Goal: Transaction & Acquisition: Purchase product/service

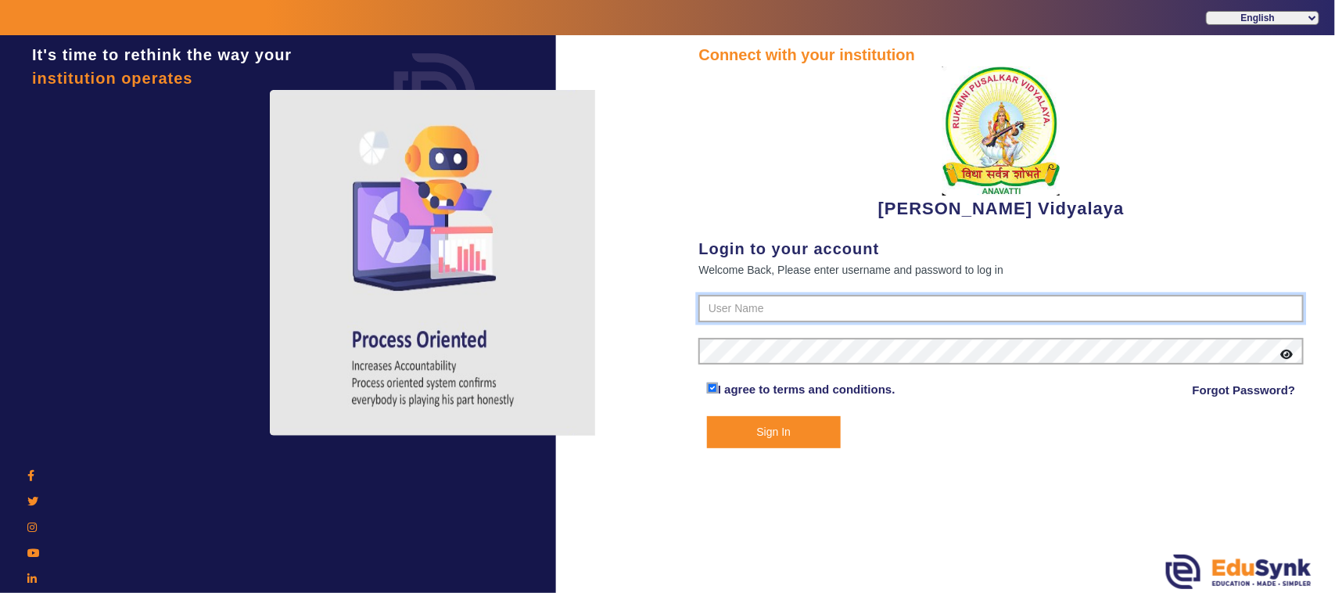
type input "1236547891"
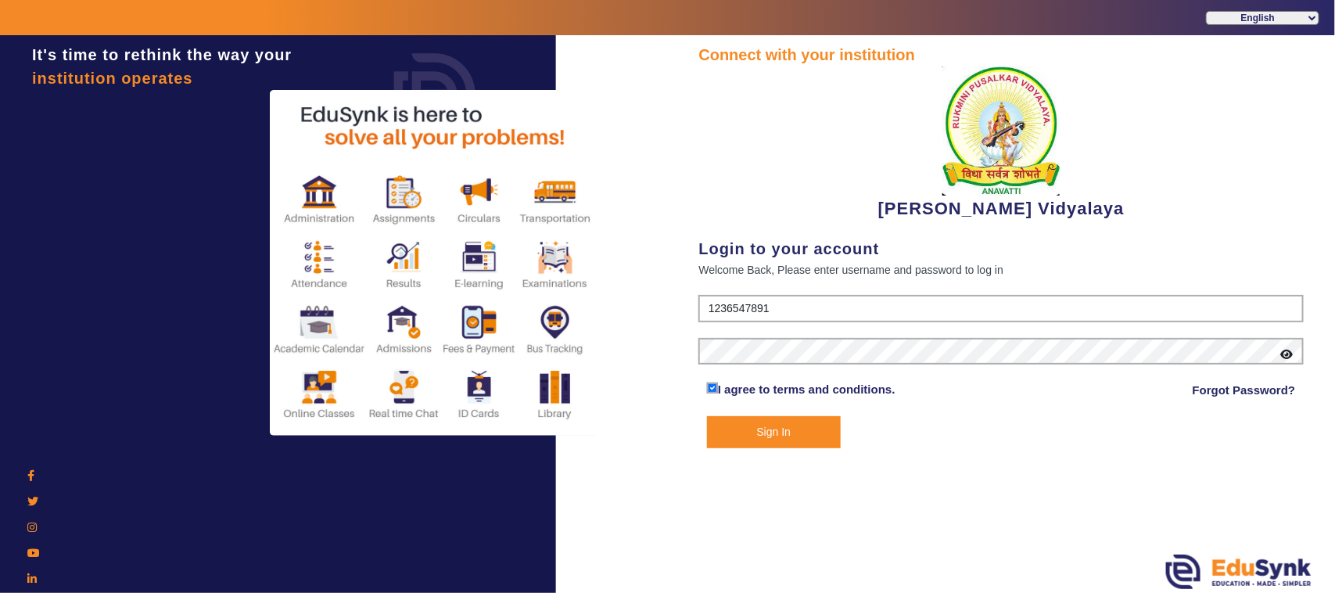
click at [786, 435] on button "Sign In" at bounding box center [774, 432] width 134 height 32
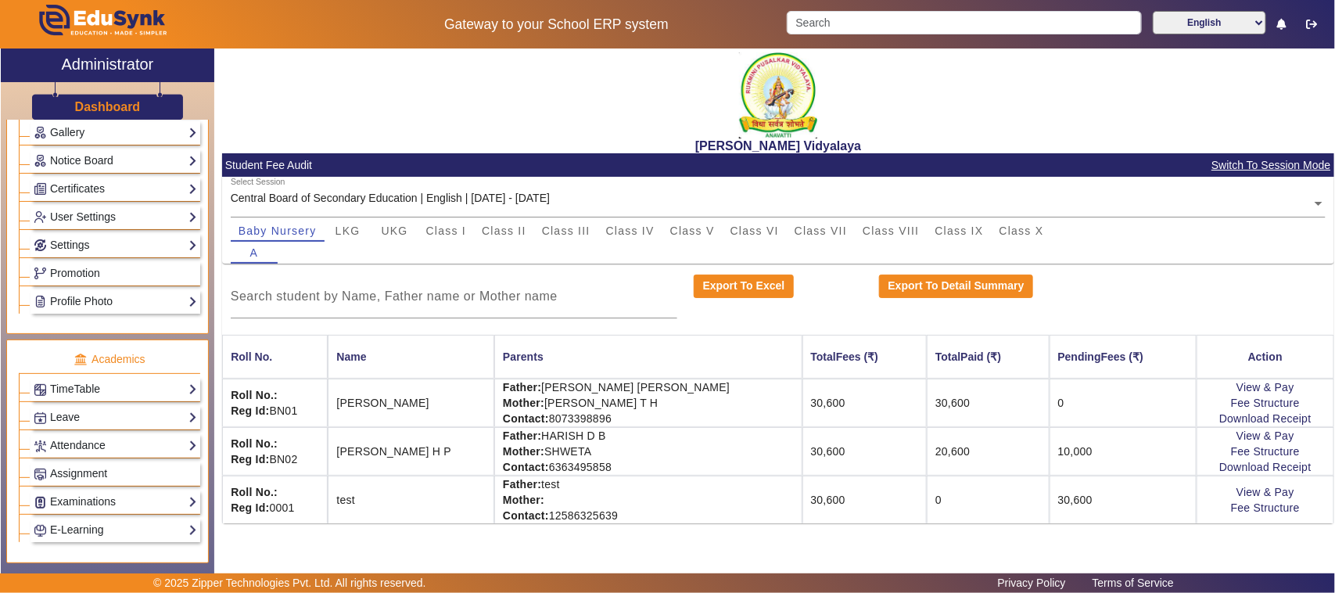
scroll to position [587, 0]
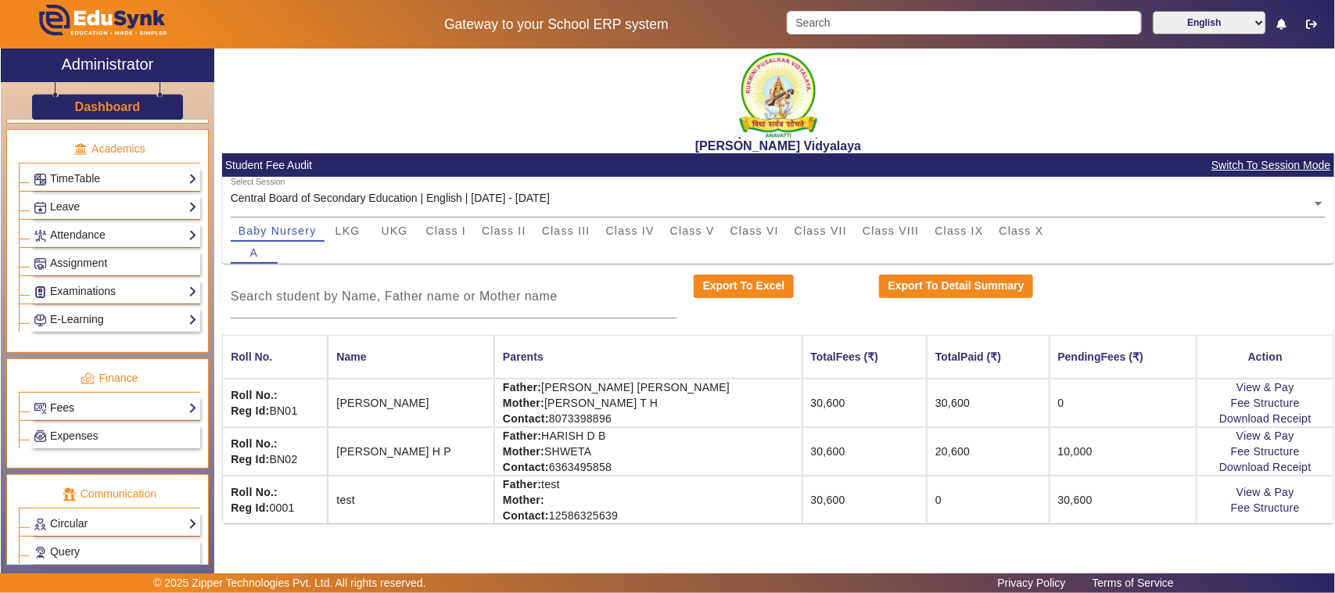
click at [68, 417] on link "Fees" at bounding box center [115, 408] width 163 height 18
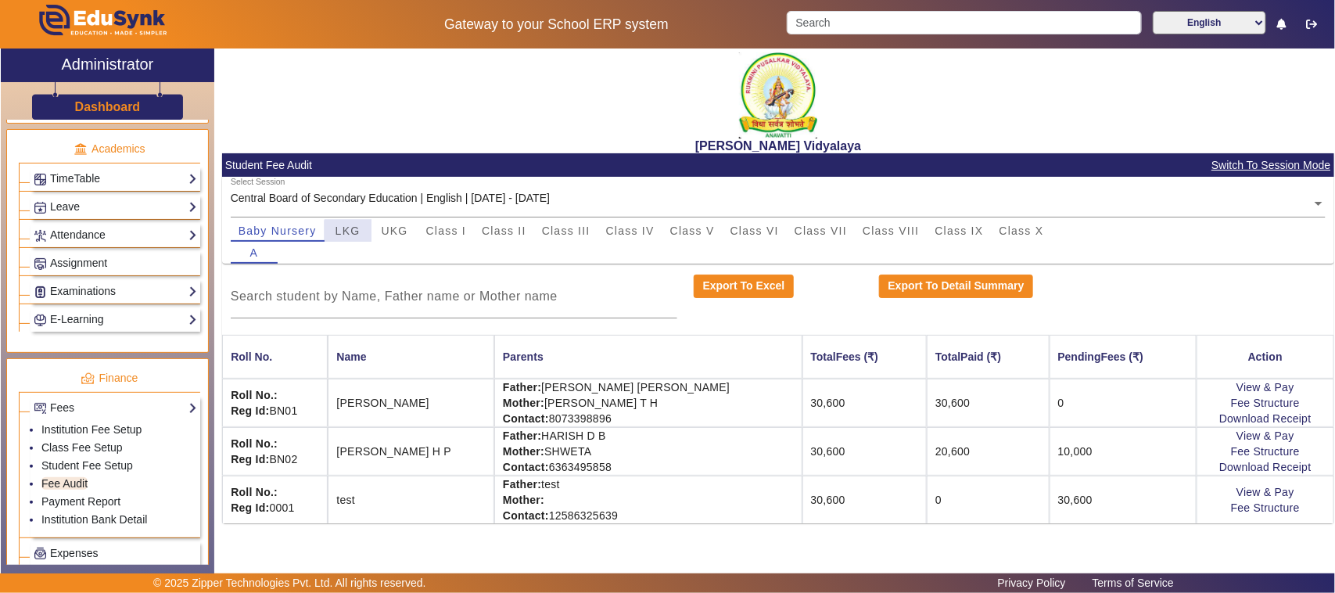
click at [353, 237] on span "LKG" at bounding box center [347, 231] width 25 height 22
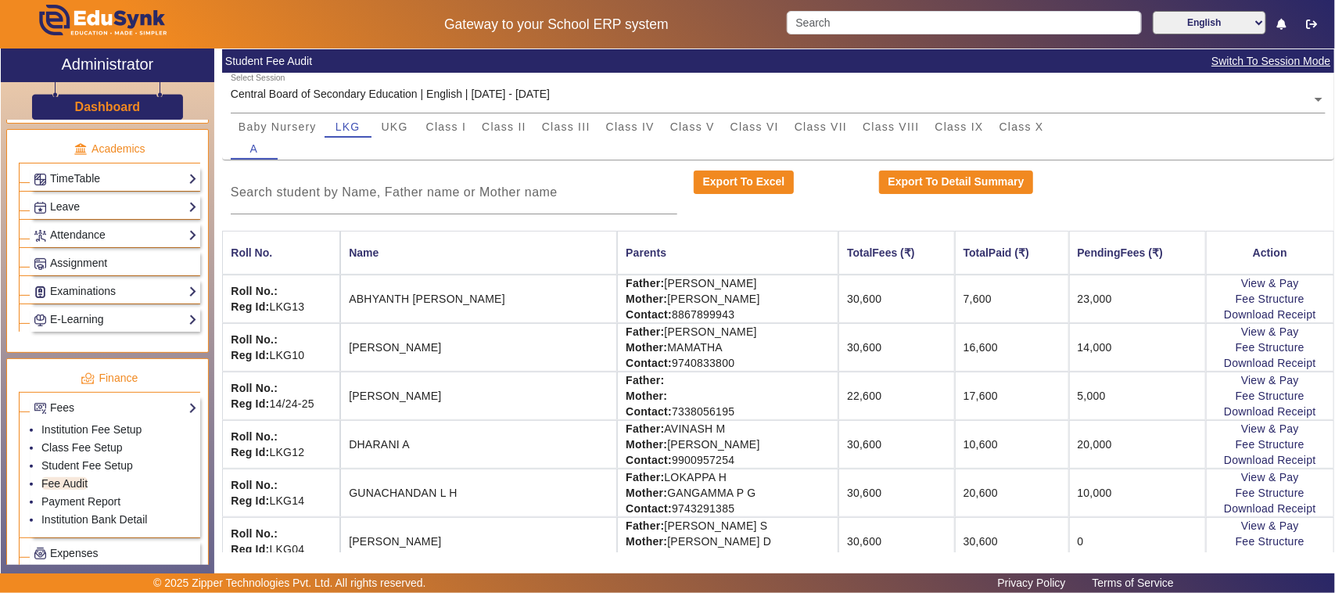
scroll to position [0, 0]
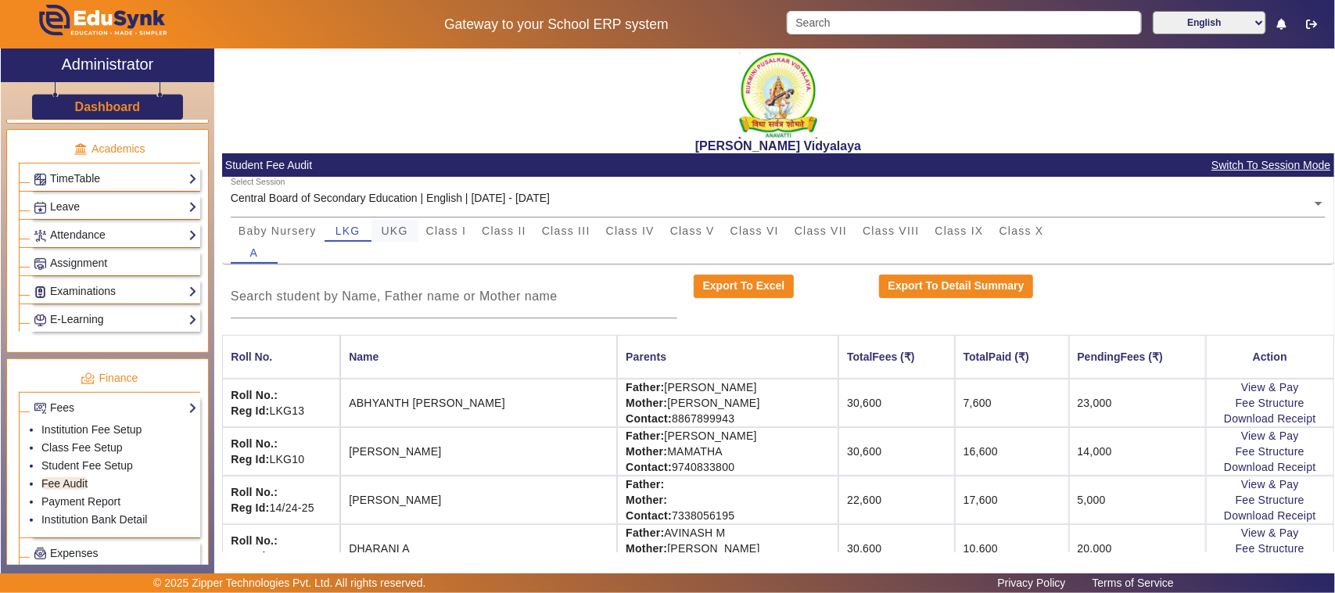
click at [393, 225] on span "UKG" at bounding box center [395, 230] width 27 height 11
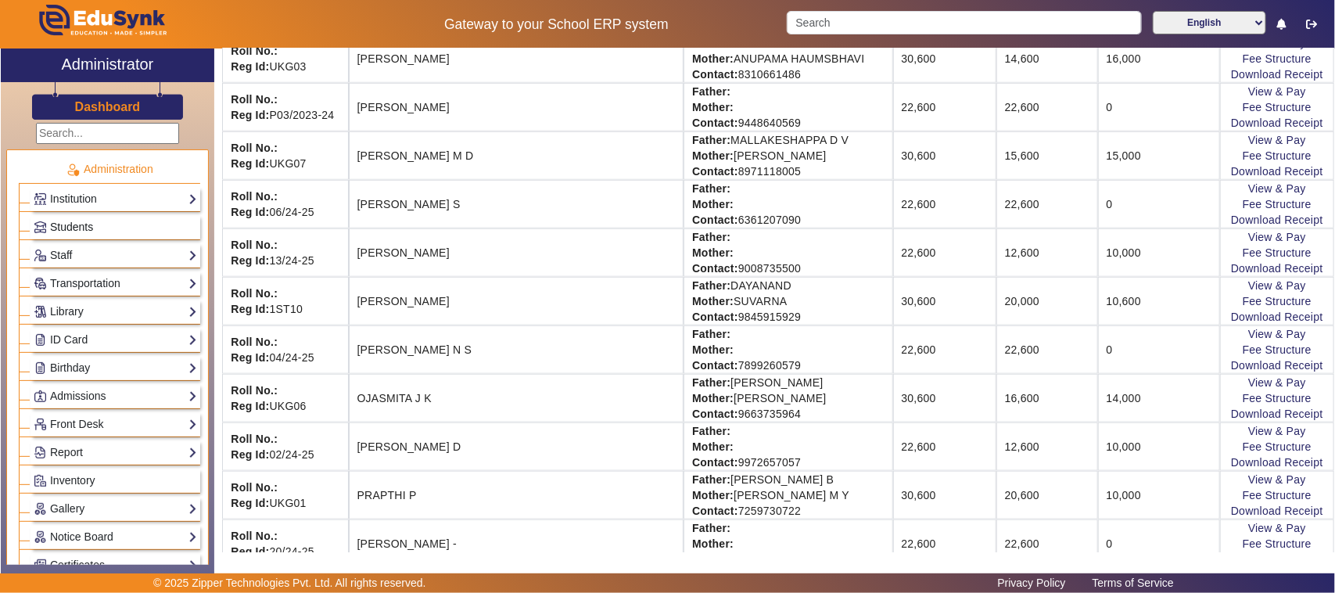
click at [109, 220] on link "Students" at bounding box center [115, 227] width 163 height 18
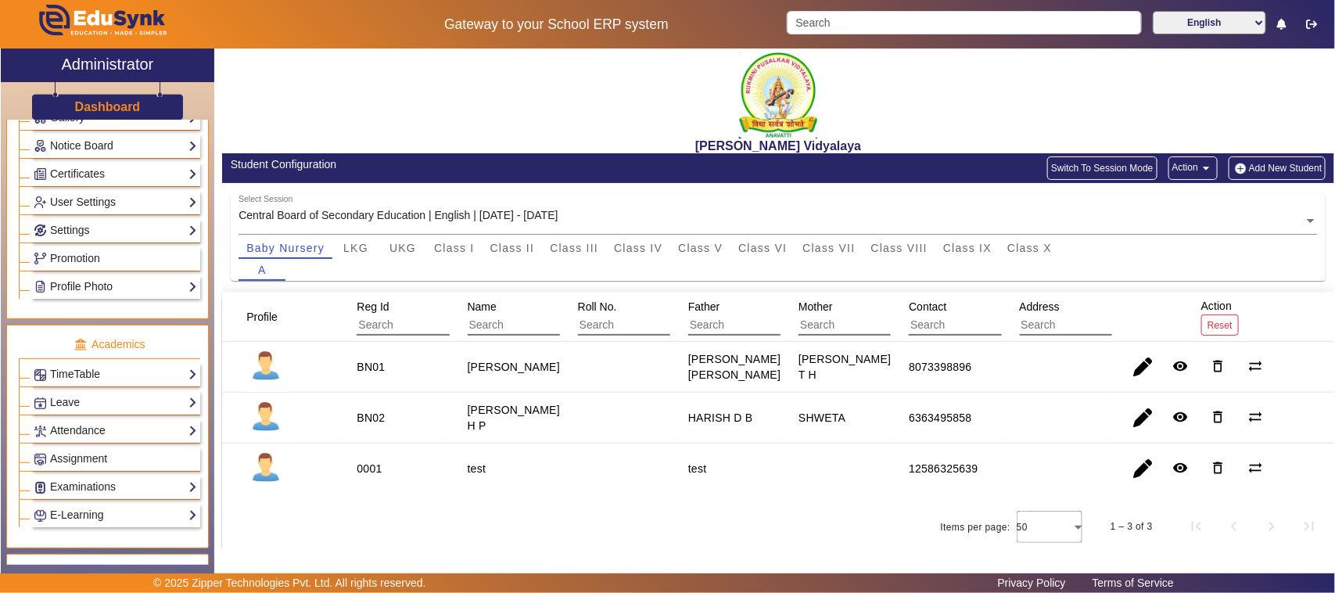
scroll to position [587, 0]
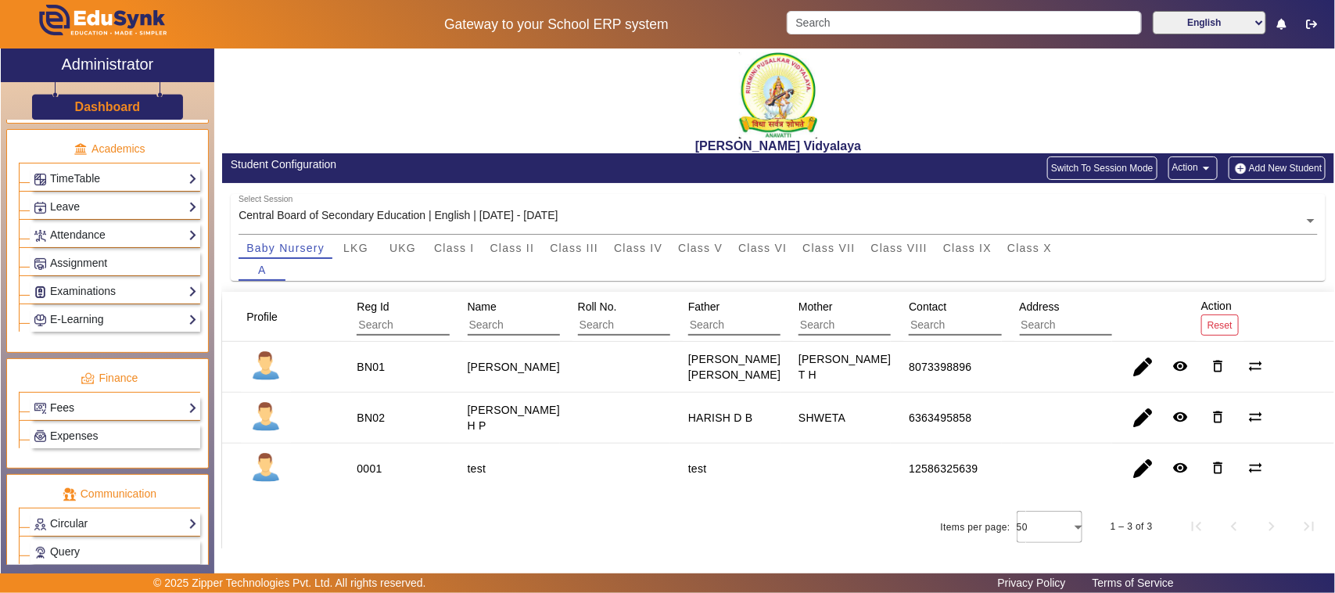
click at [66, 417] on link "Fees" at bounding box center [115, 408] width 163 height 18
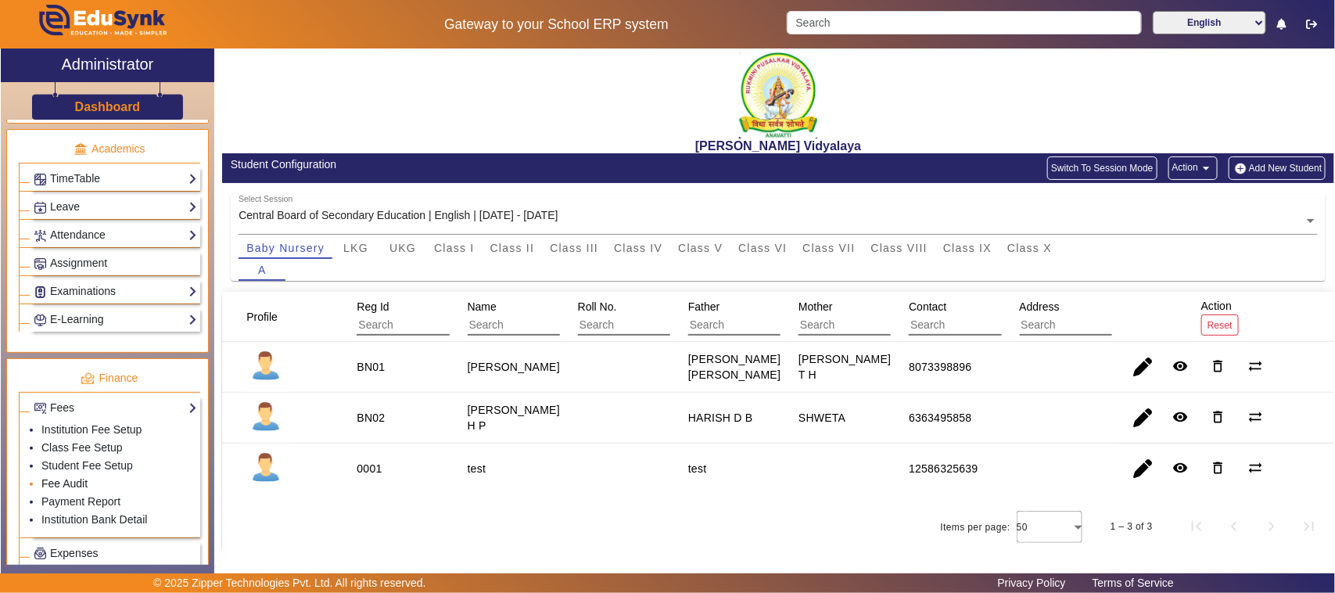
click at [66, 490] on link "Fee Audit" at bounding box center [64, 483] width 46 height 13
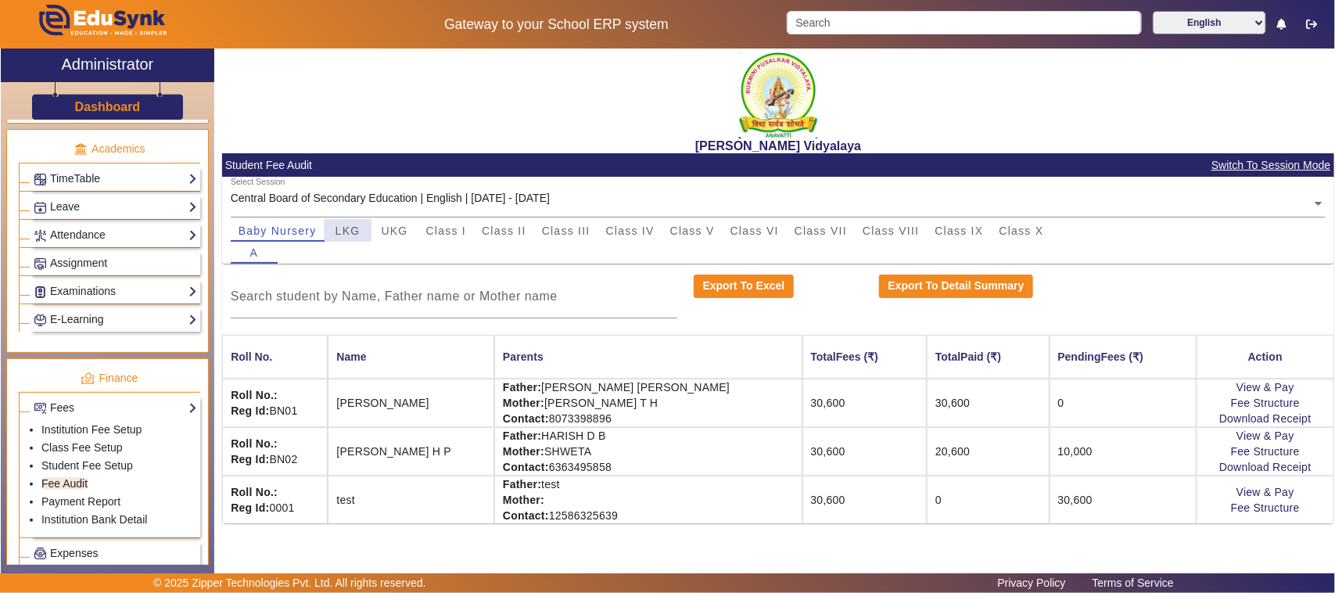
click at [350, 233] on span "LKG" at bounding box center [347, 230] width 25 height 11
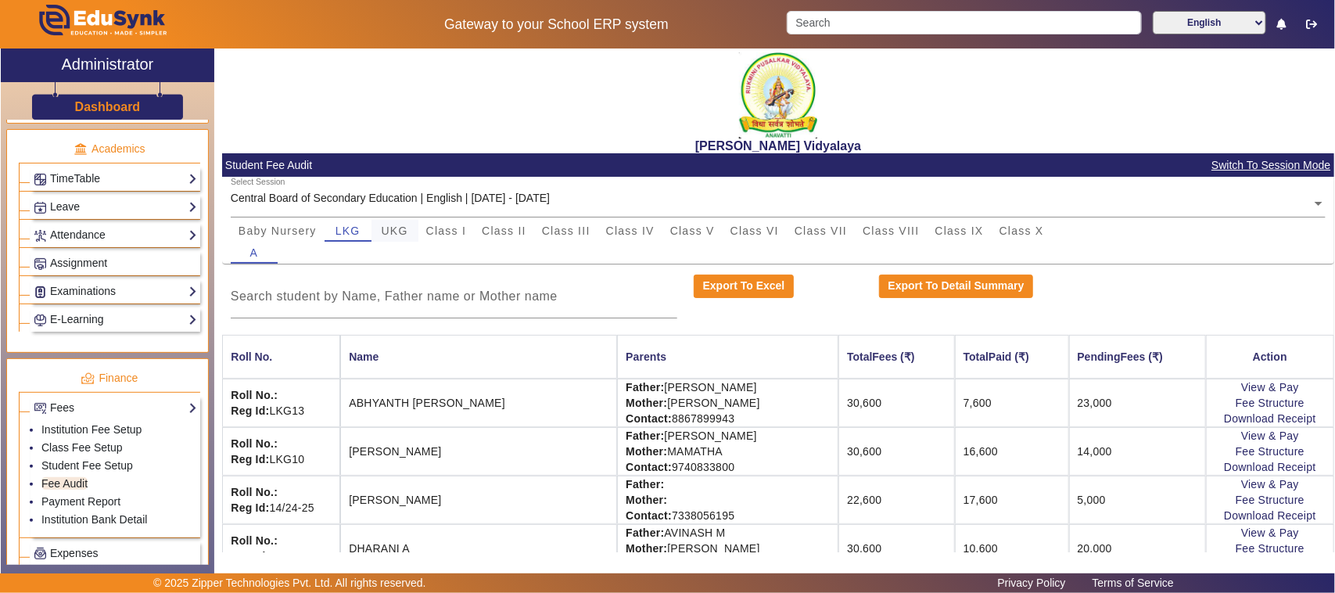
click at [396, 228] on span "UKG" at bounding box center [395, 230] width 27 height 11
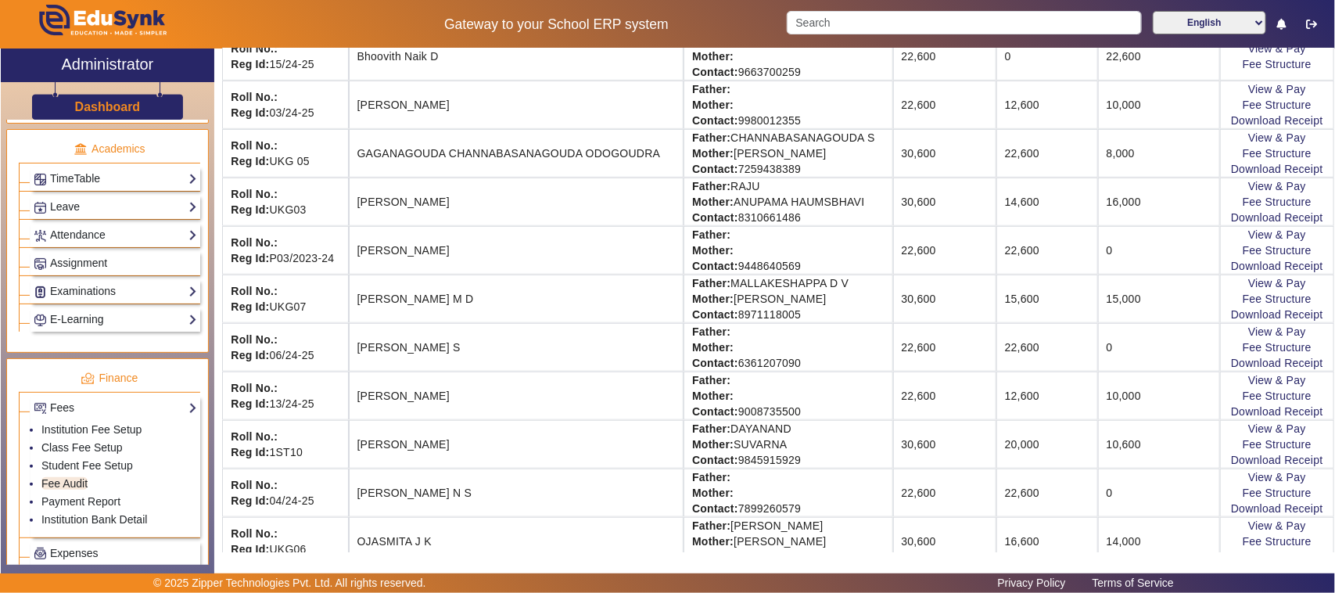
scroll to position [489, 0]
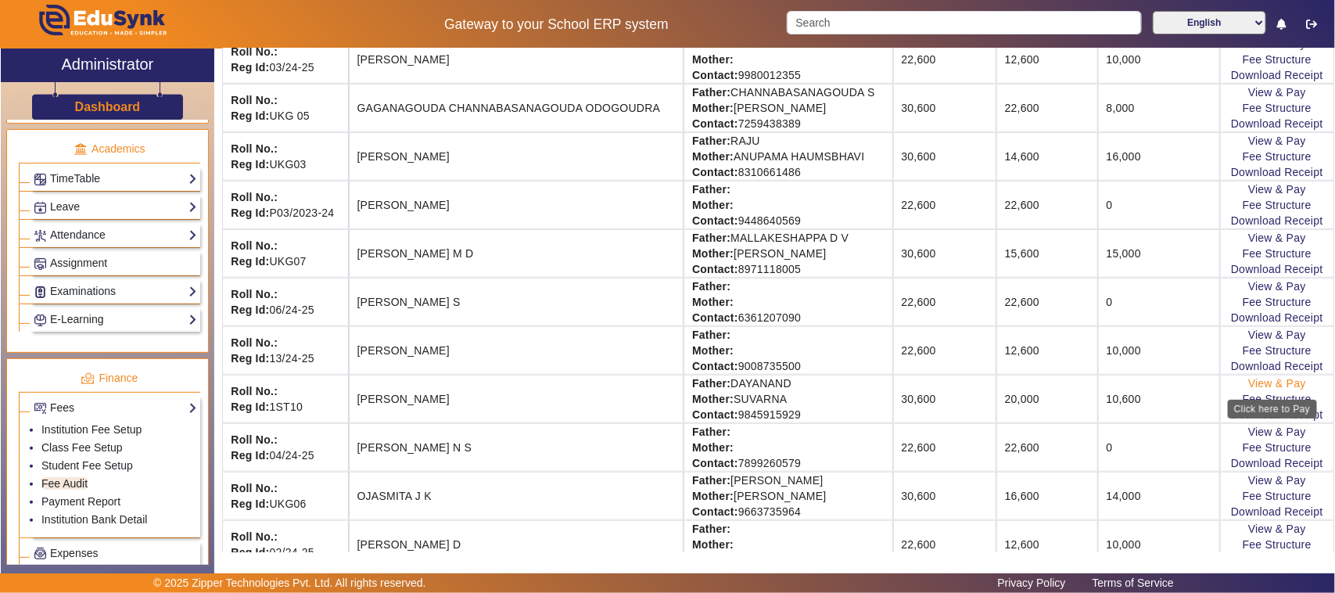
click at [1263, 389] on link "View & Pay" at bounding box center [1277, 383] width 58 height 13
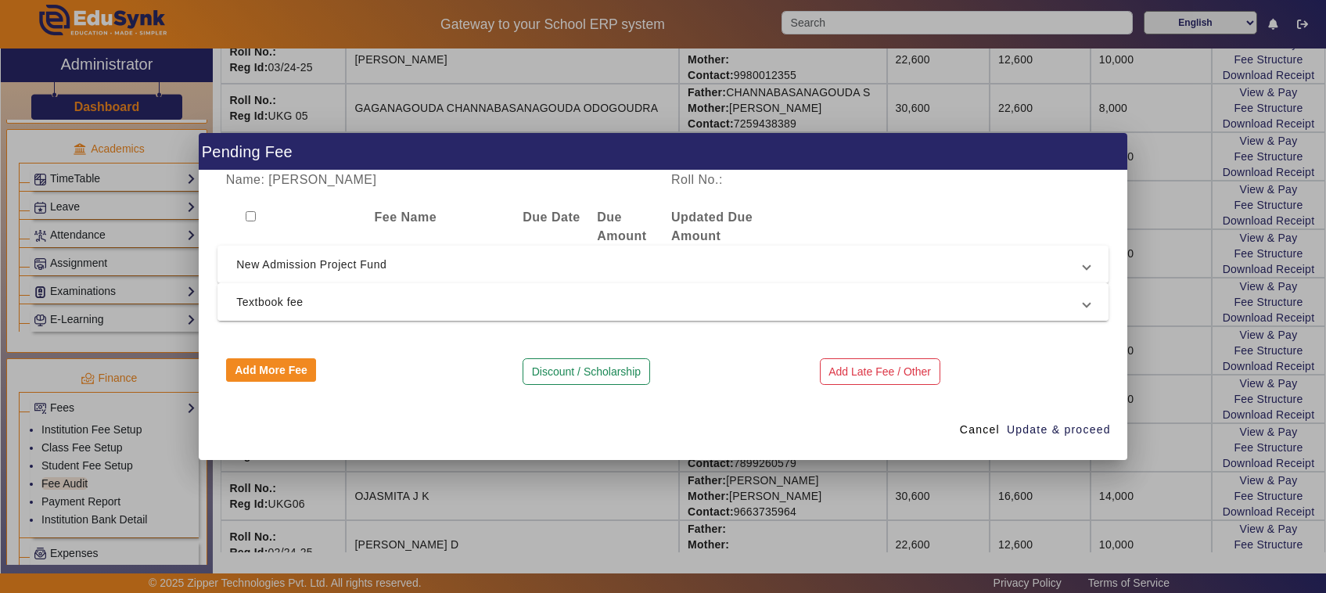
click at [276, 299] on span "Textbook fee" at bounding box center [659, 301] width 847 height 19
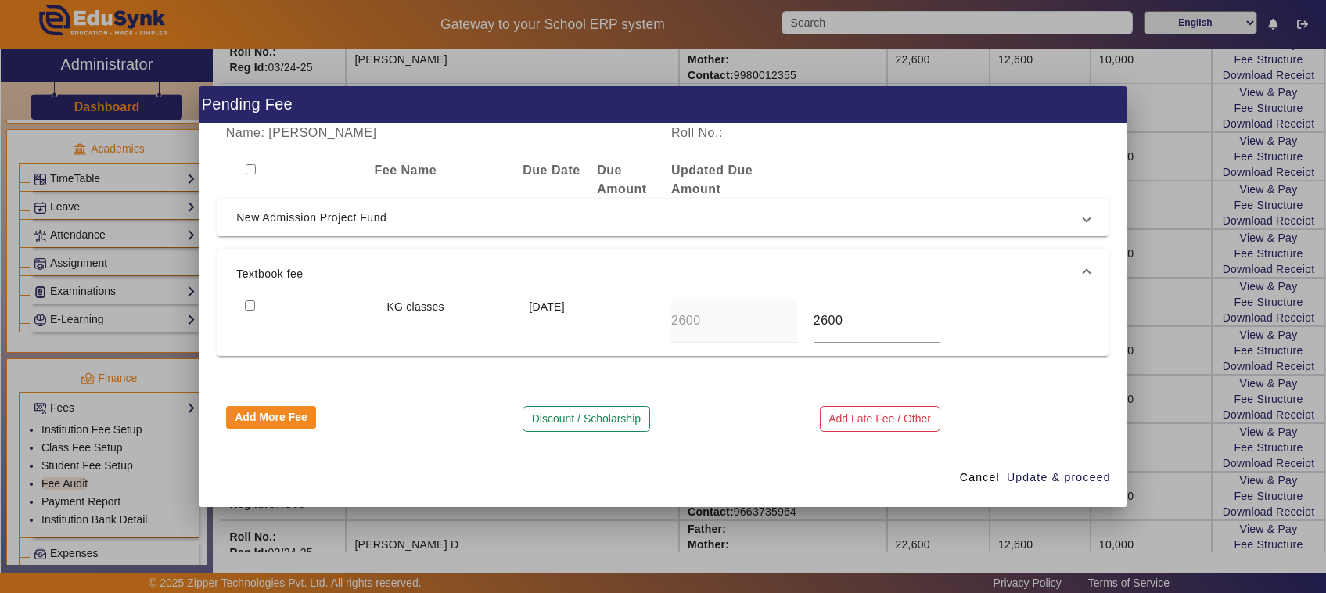
click at [246, 302] on input "checkbox" at bounding box center [250, 305] width 10 height 10
checkbox input "true"
click at [1042, 474] on span "Update & proceed" at bounding box center [1058, 477] width 104 height 16
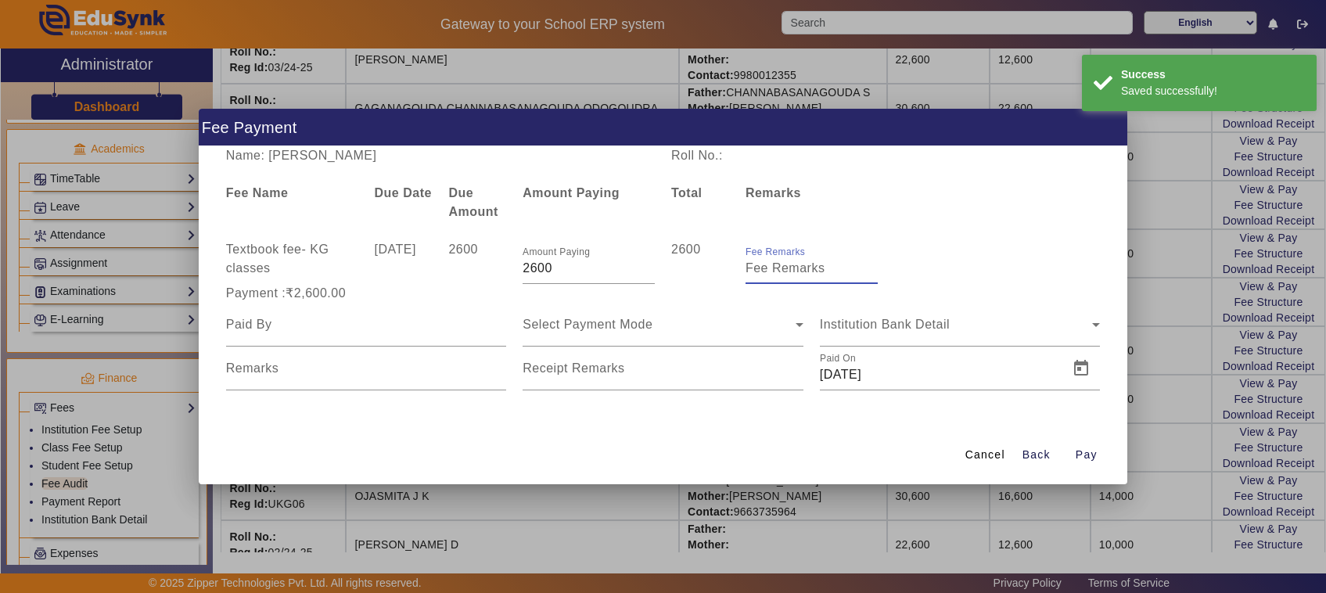
click at [788, 270] on input "Fee Remarks" at bounding box center [811, 268] width 132 height 19
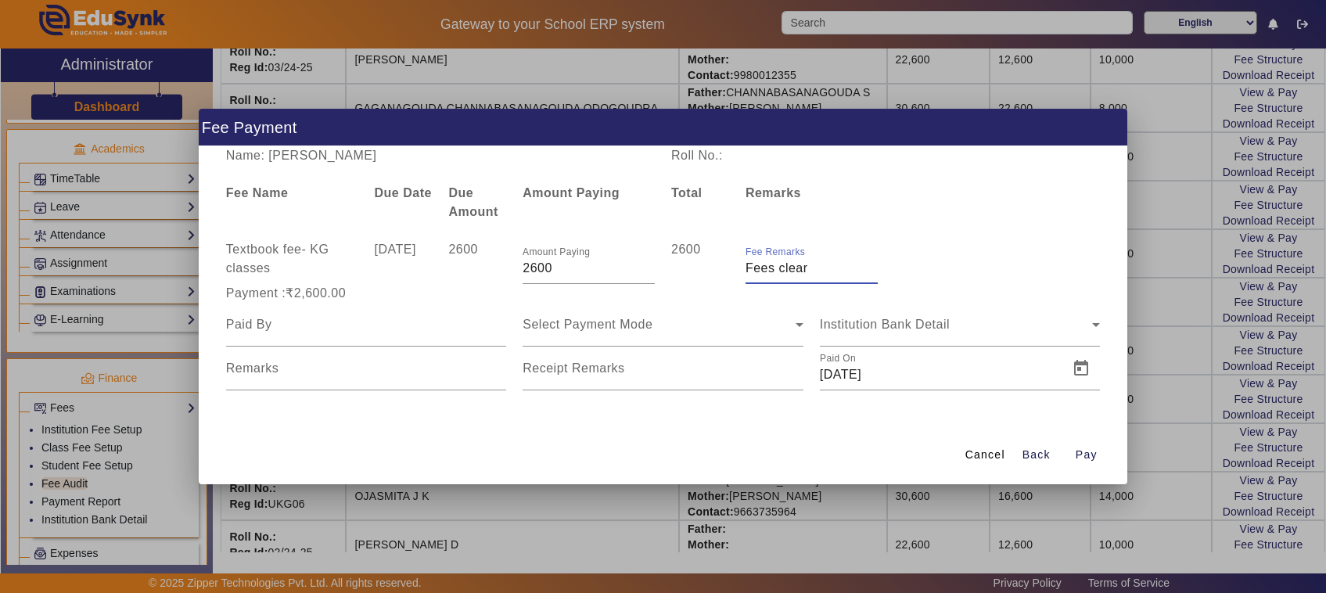
type input "Fees clear"
click at [263, 325] on input at bounding box center [366, 324] width 281 height 19
type input "Father"
click at [587, 325] on span "Select Payment Mode" at bounding box center [587, 324] width 130 height 13
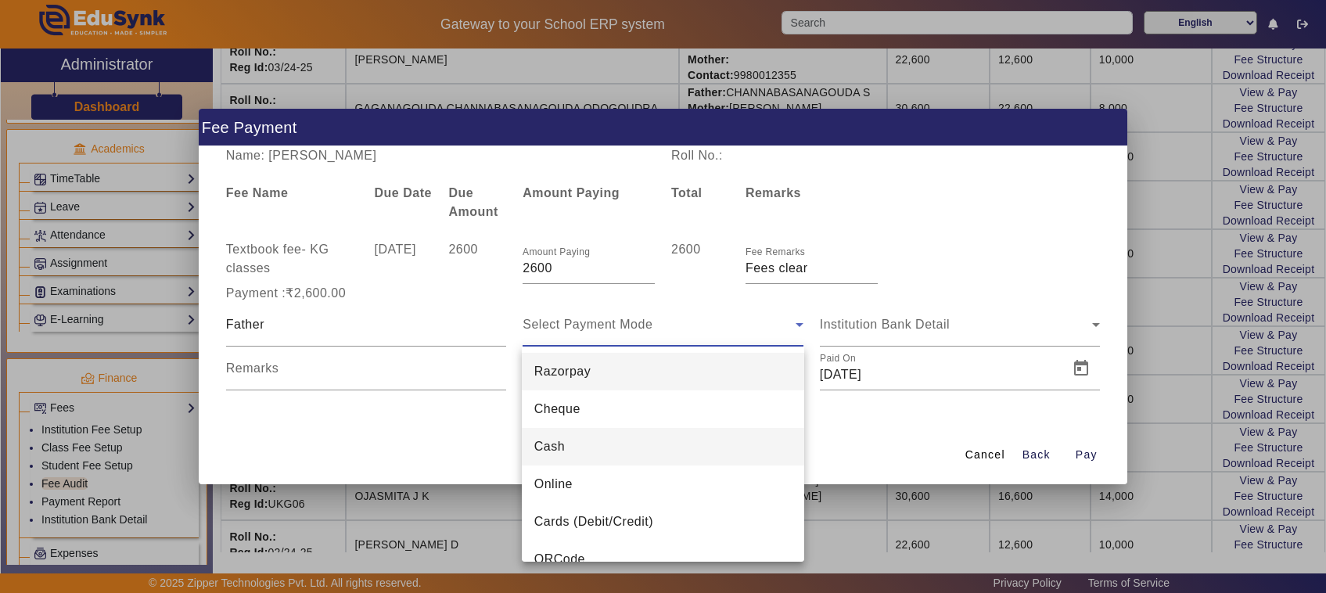
click at [553, 450] on span "Cash" at bounding box center [549, 446] width 30 height 19
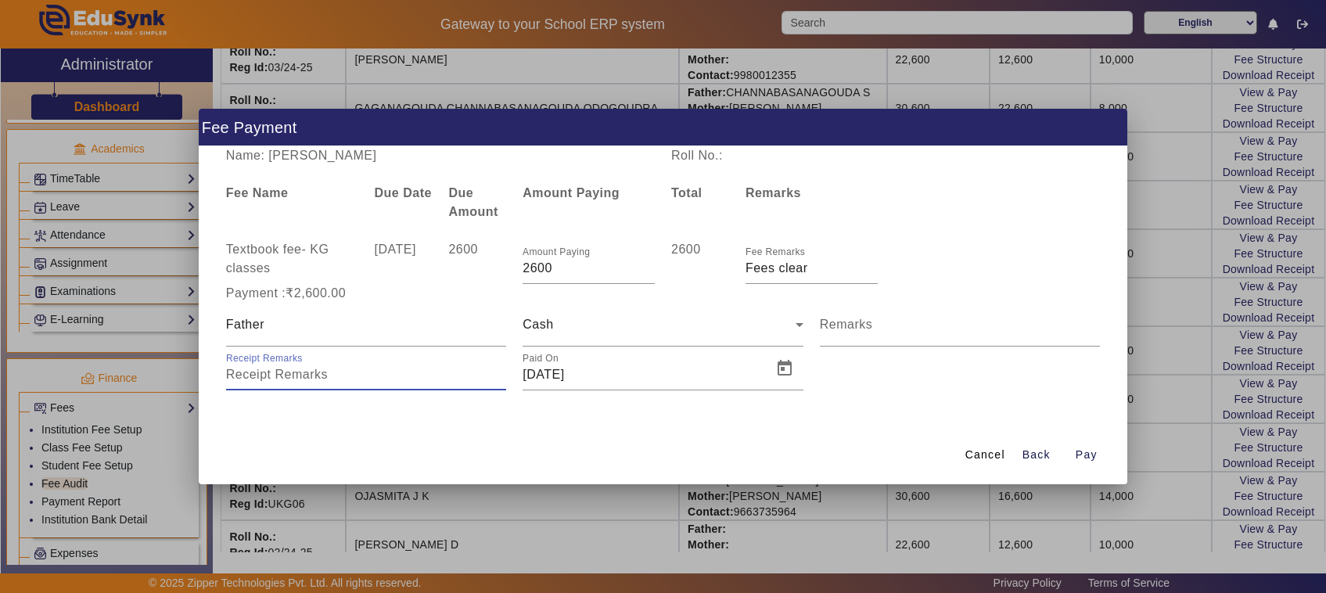
click at [303, 383] on input "Receipt Remarks" at bounding box center [366, 374] width 281 height 19
type input "79"
click at [786, 369] on span "Open calendar" at bounding box center [785, 369] width 38 height 38
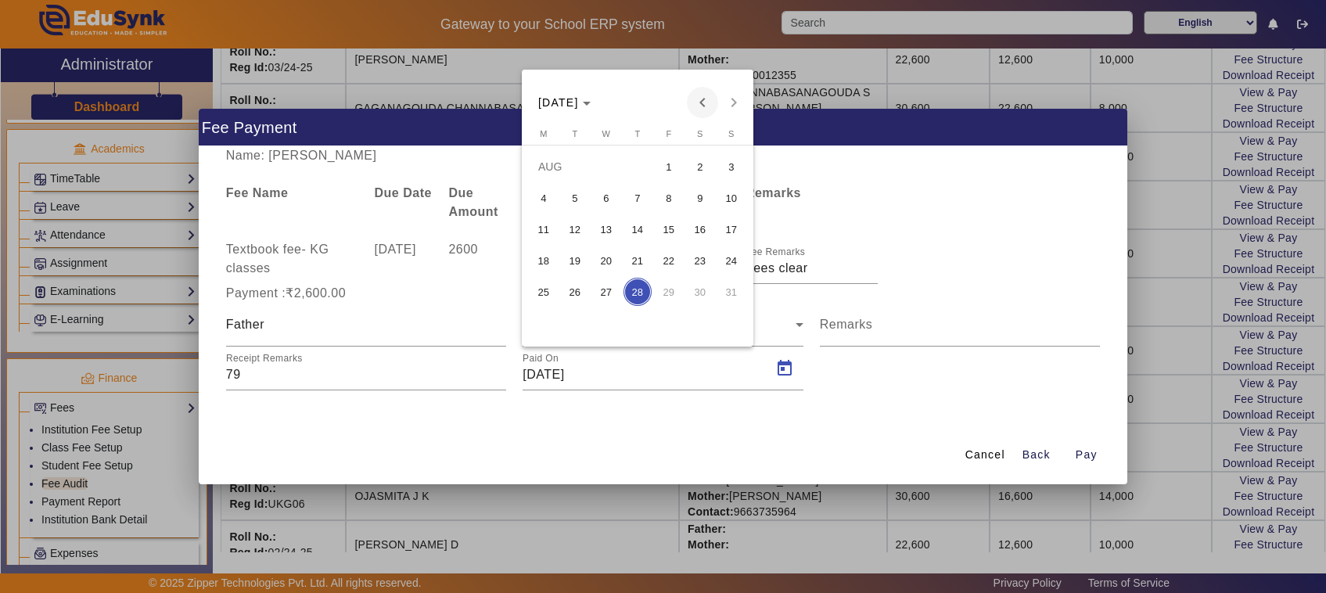
click at [698, 107] on span "Previous month" at bounding box center [702, 102] width 31 height 31
click at [662, 255] on span "20" at bounding box center [669, 260] width 28 height 28
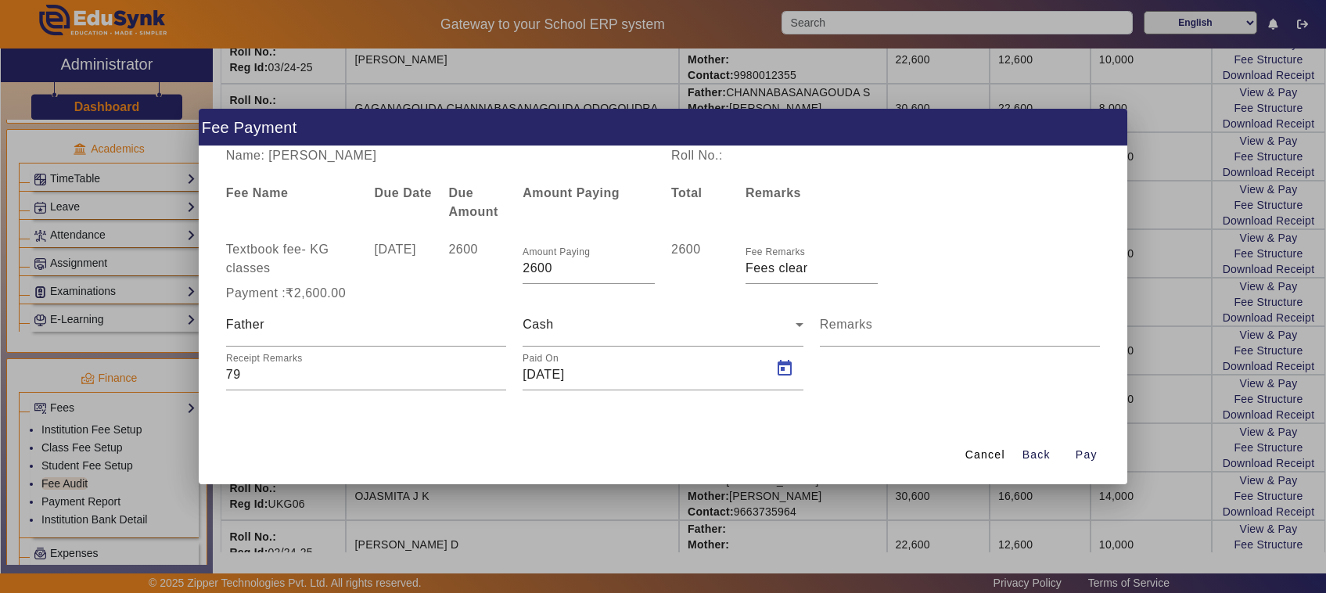
type input "[DATE]"
click at [1091, 456] on span "Pay" at bounding box center [1086, 455] width 22 height 16
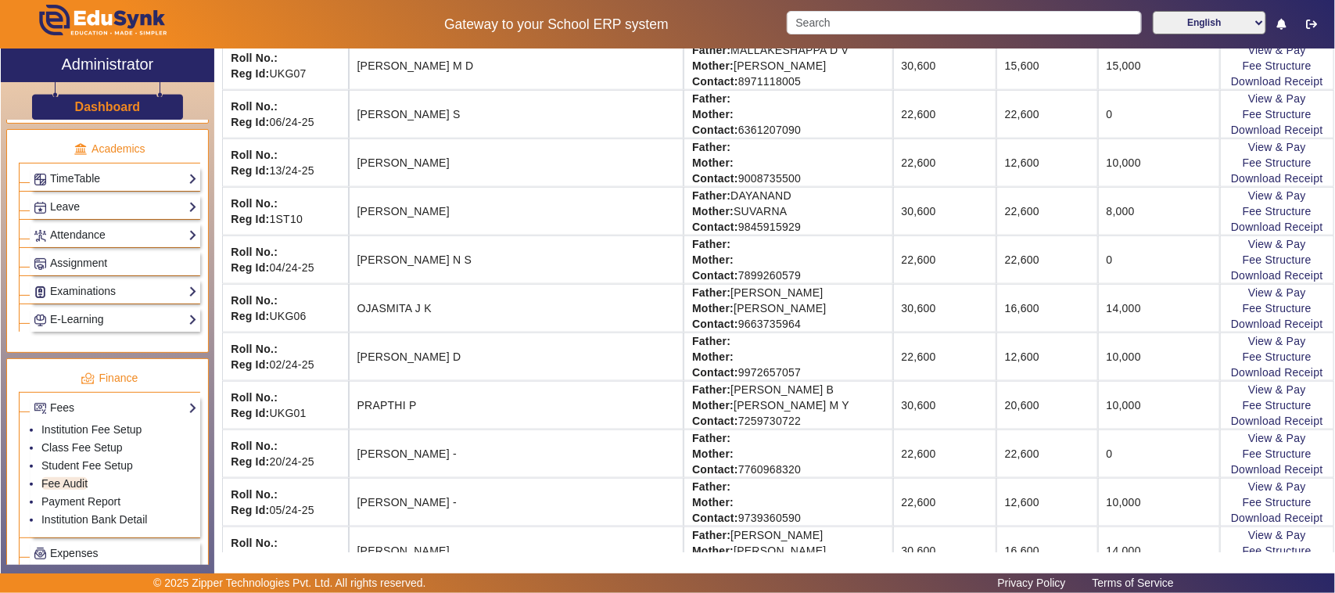
scroll to position [684, 0]
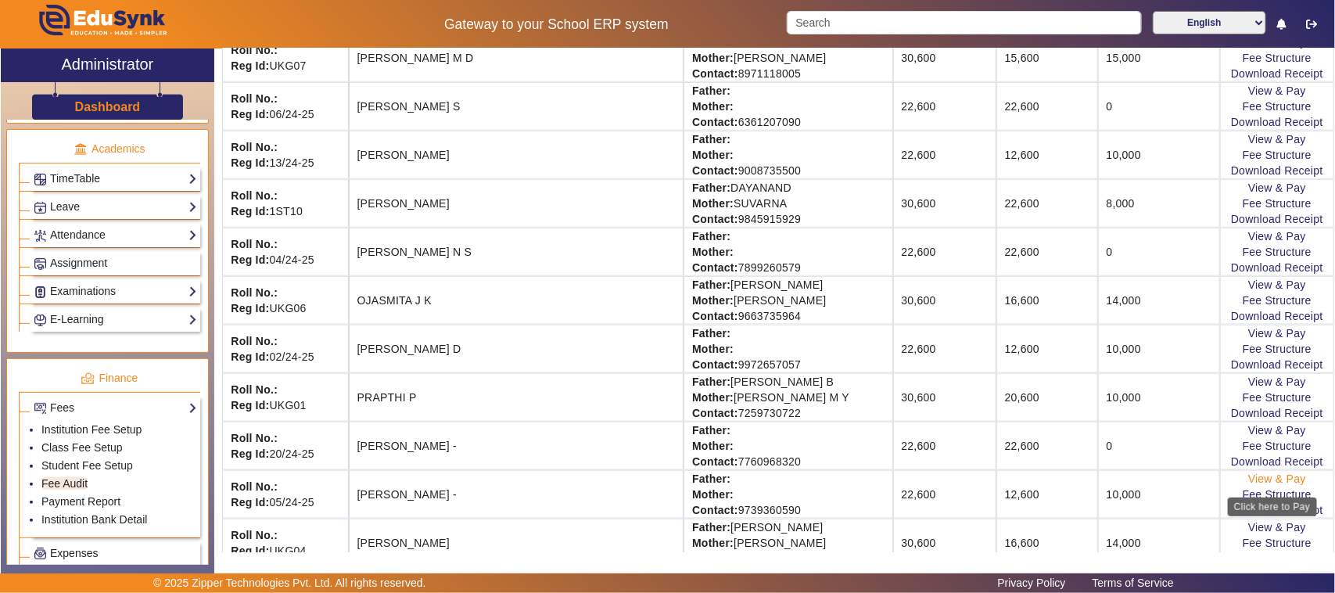
click at [1268, 485] on link "View & Pay" at bounding box center [1277, 478] width 58 height 13
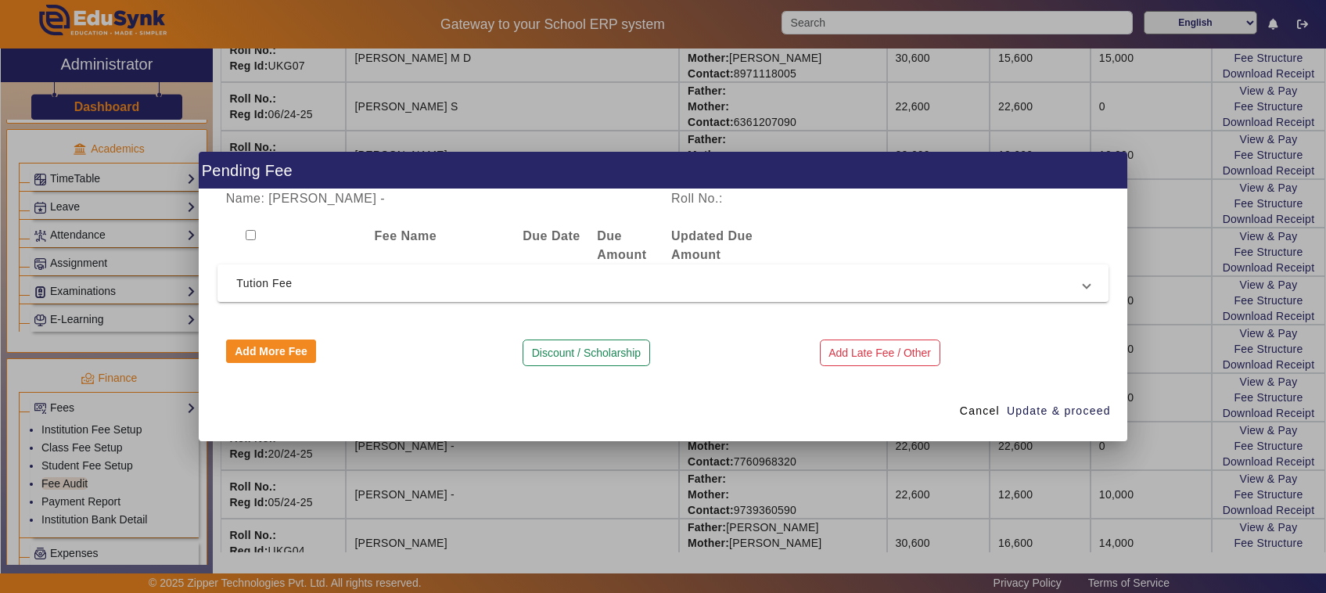
click at [1175, 489] on div at bounding box center [663, 296] width 1326 height 593
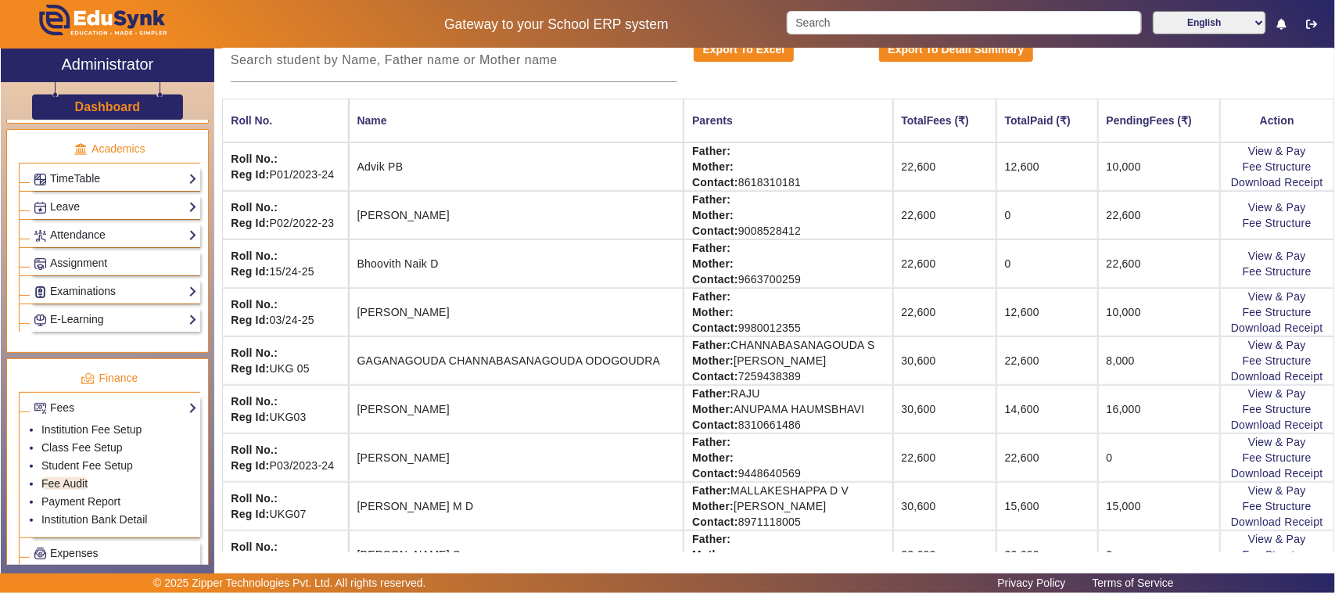
scroll to position [0, 0]
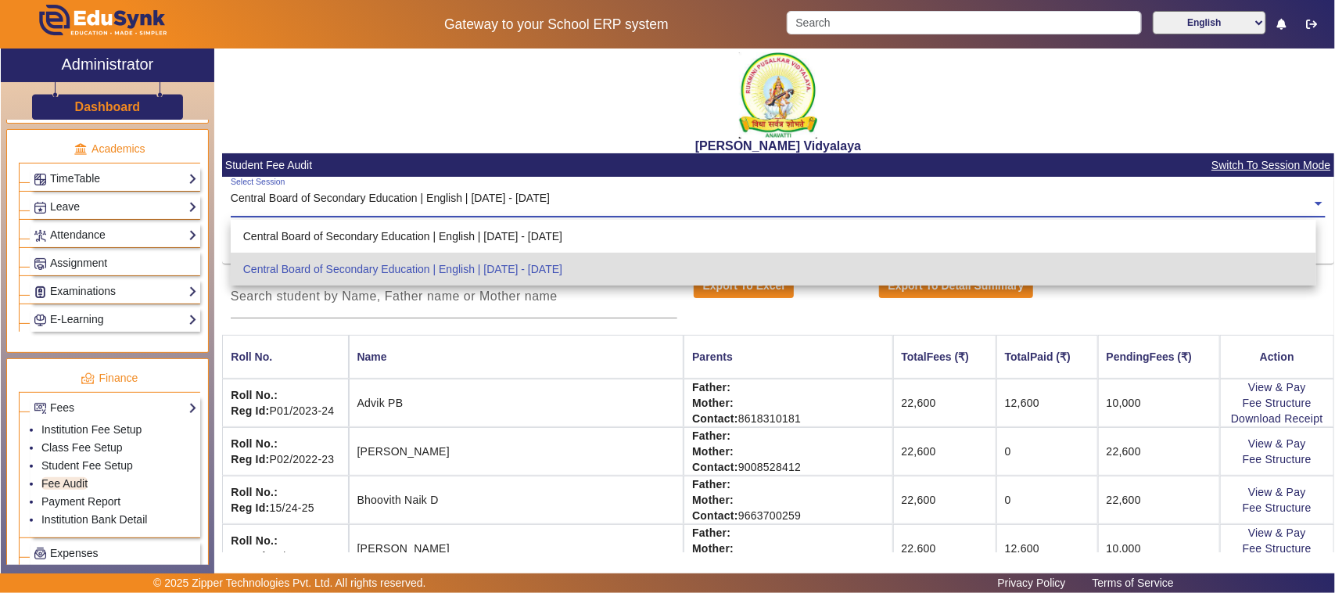
click at [350, 197] on input "text" at bounding box center [779, 204] width 1096 height 16
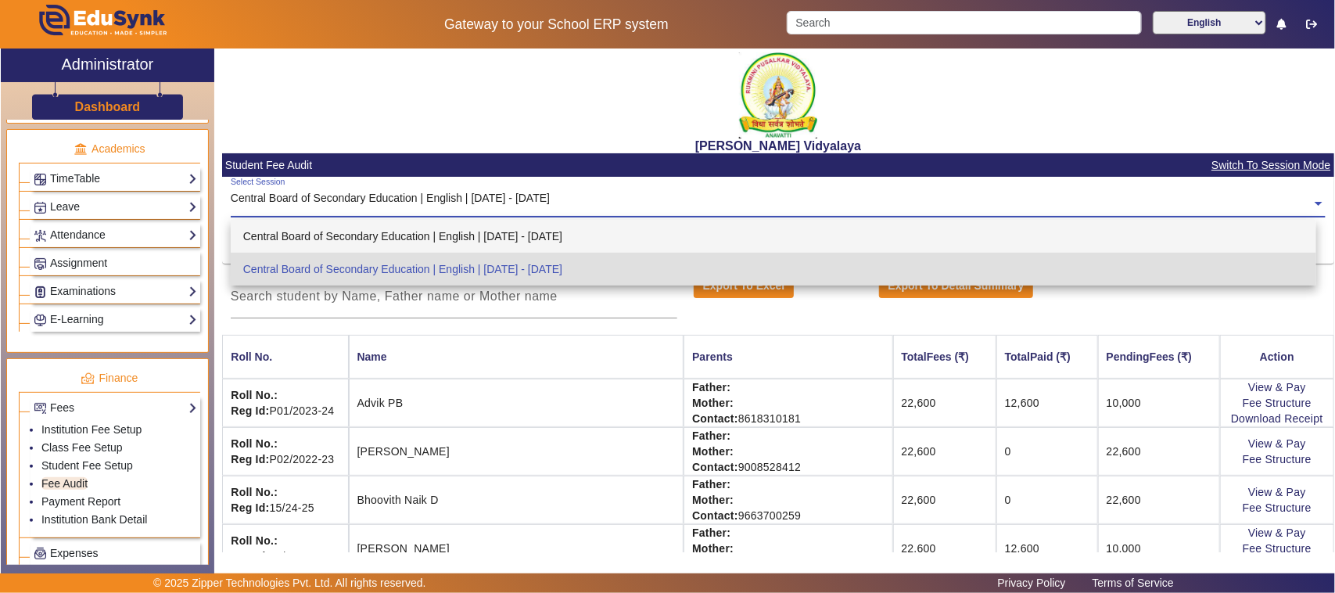
click at [565, 232] on div "Central Board of Secondary Education | English | [DATE] - [DATE]" at bounding box center [774, 236] width 1086 height 33
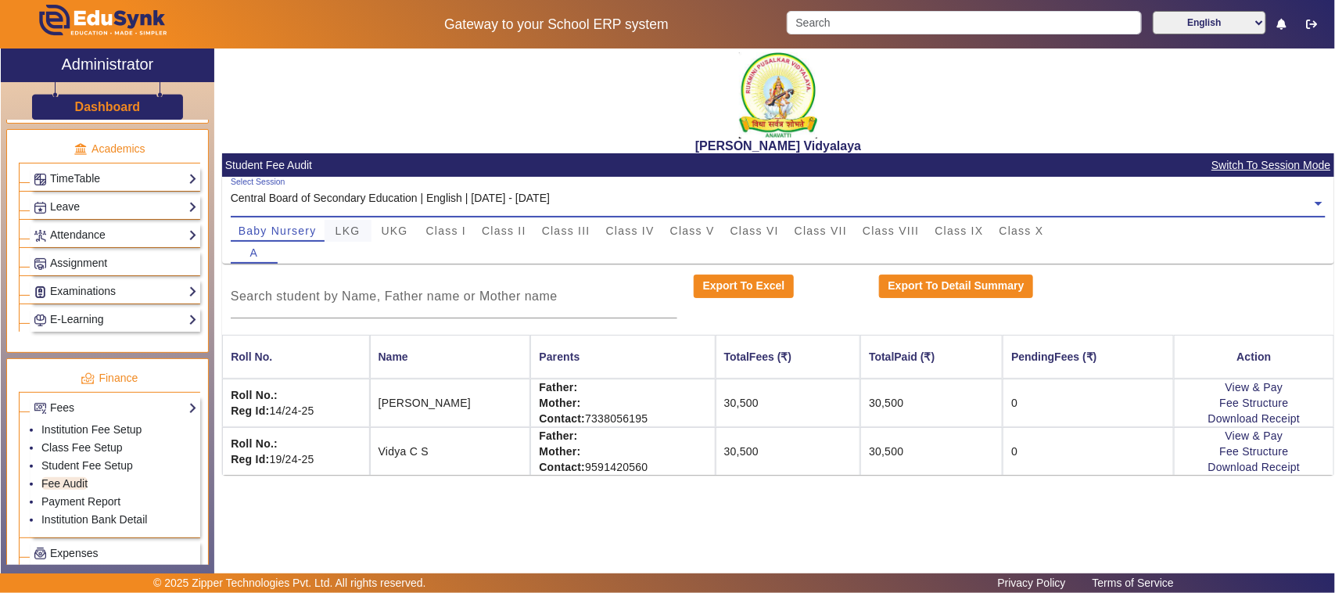
click at [357, 227] on span "LKG" at bounding box center [347, 230] width 25 height 11
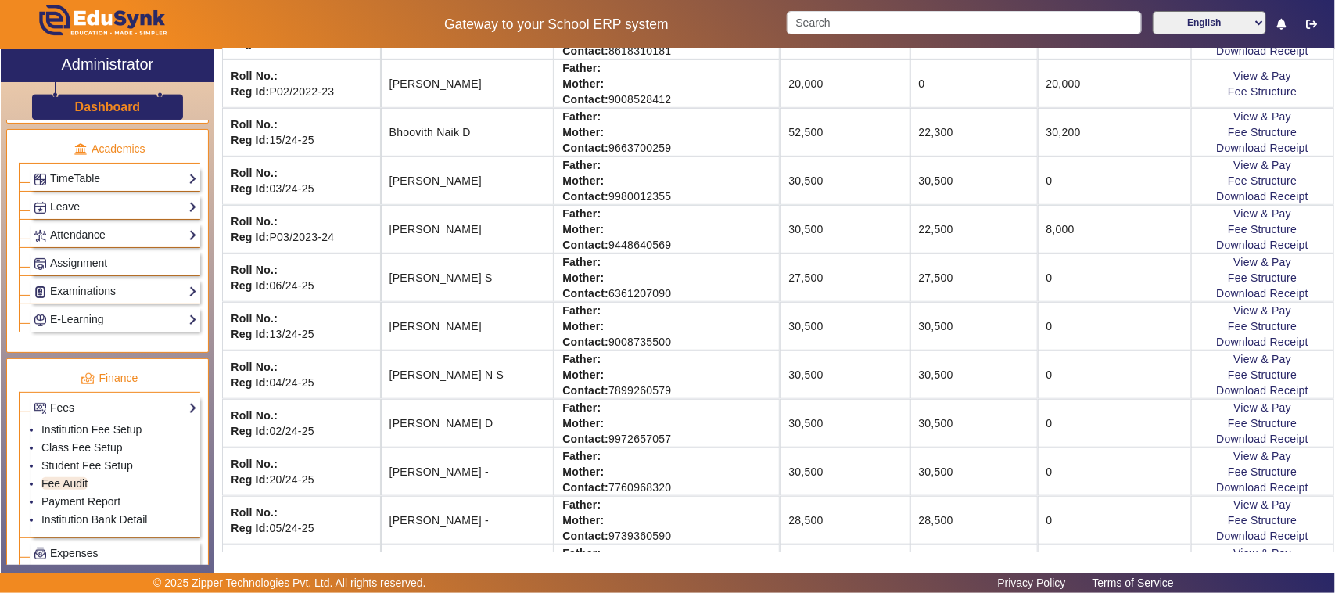
scroll to position [391, 0]
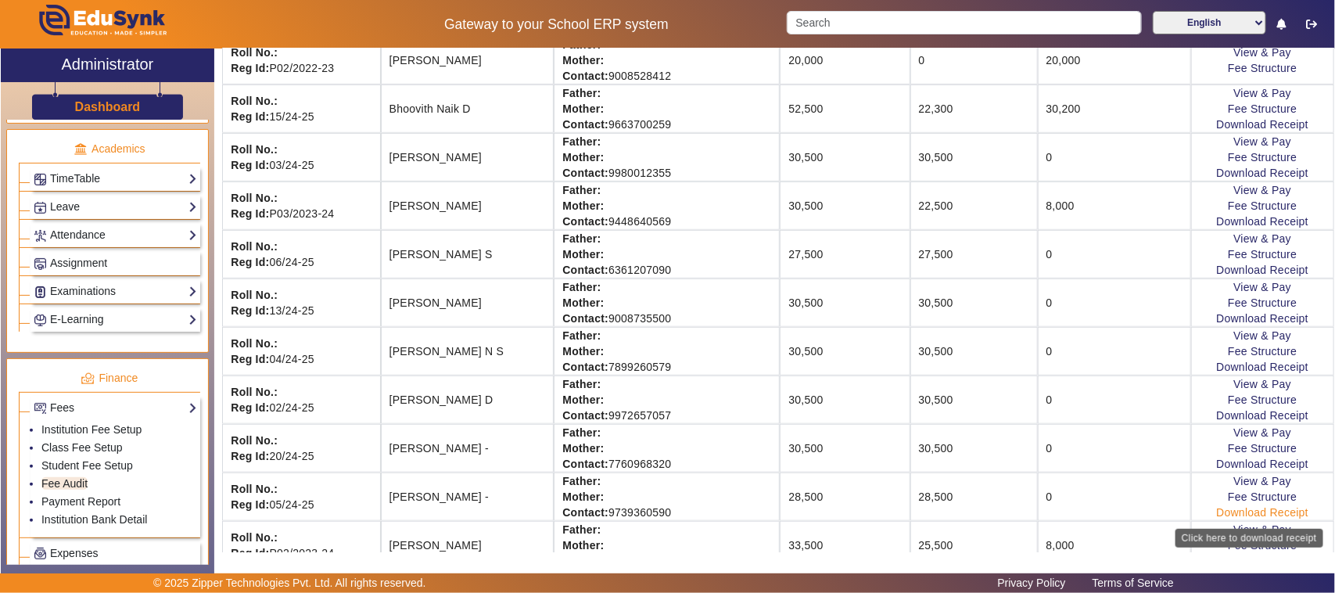
click at [1233, 518] on link "Download Receipt" at bounding box center [1262, 512] width 92 height 13
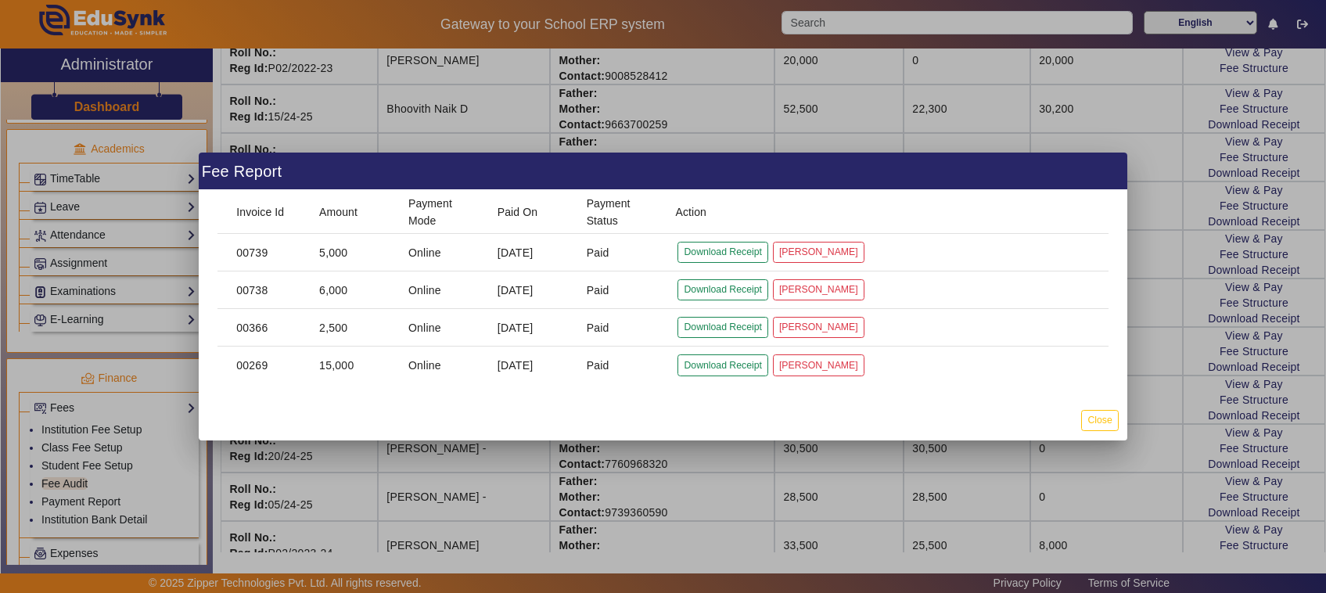
click at [694, 475] on div at bounding box center [663, 296] width 1326 height 593
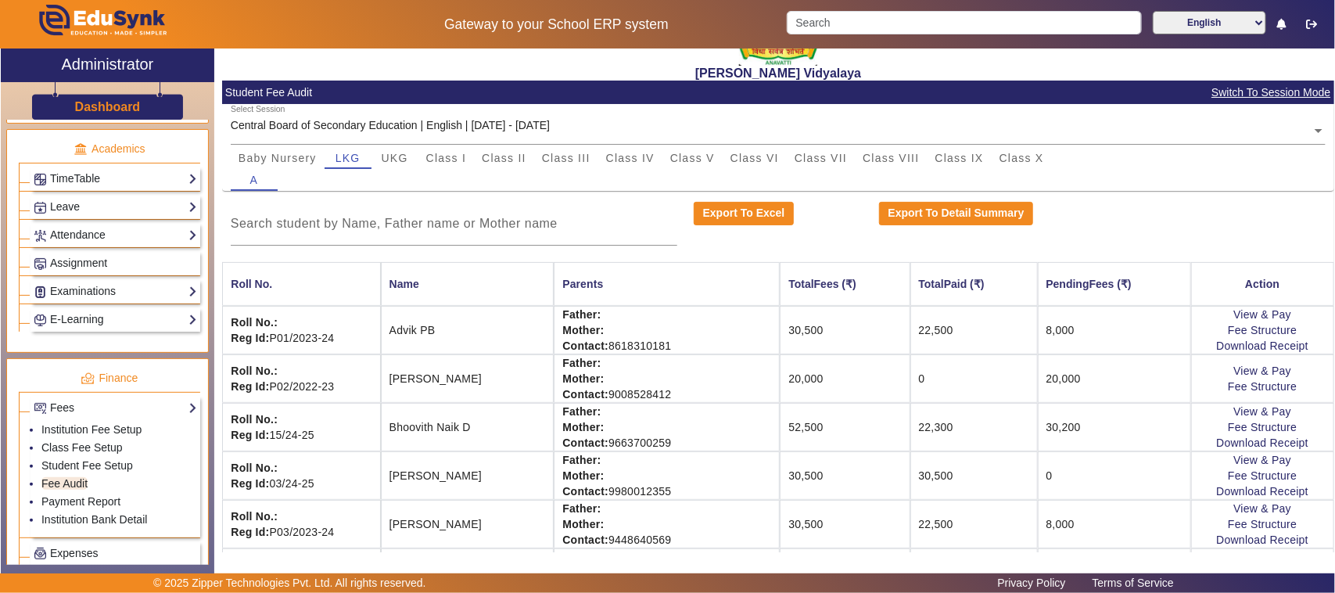
scroll to position [0, 0]
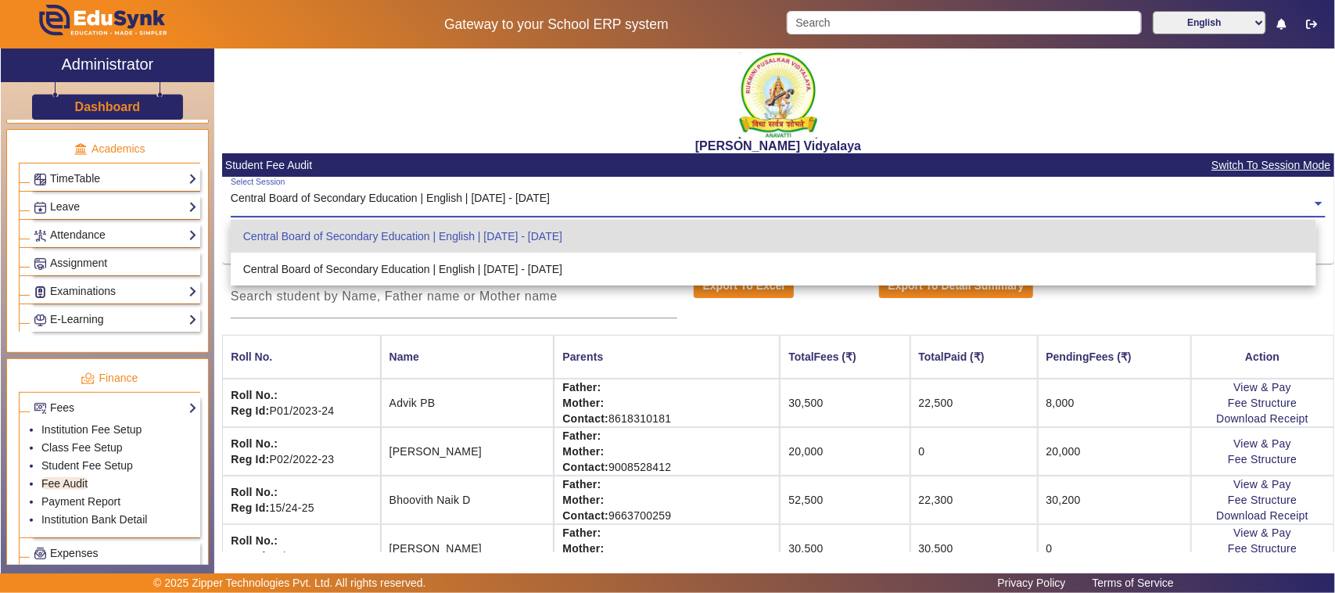
drag, startPoint x: 485, startPoint y: 201, endPoint x: 479, endPoint y: 221, distance: 20.3
click at [485, 202] on input "text" at bounding box center [779, 204] width 1096 height 16
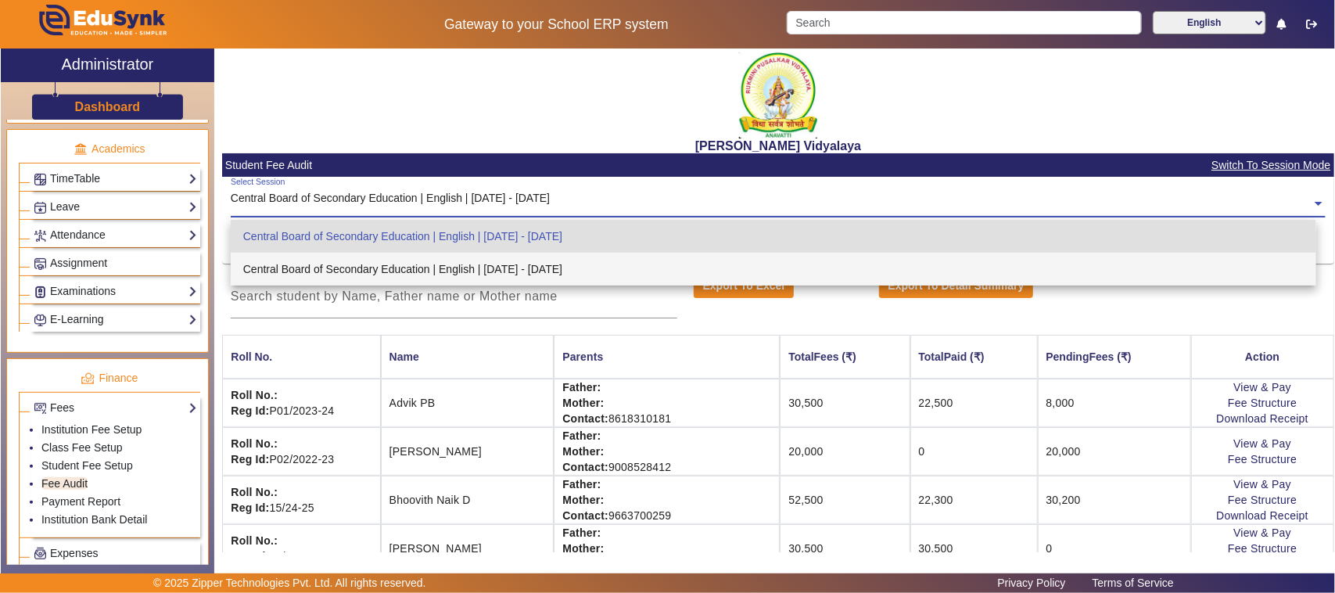
click at [502, 274] on div "Central Board of Secondary Education | English | [DATE] - [DATE]" at bounding box center [774, 269] width 1086 height 33
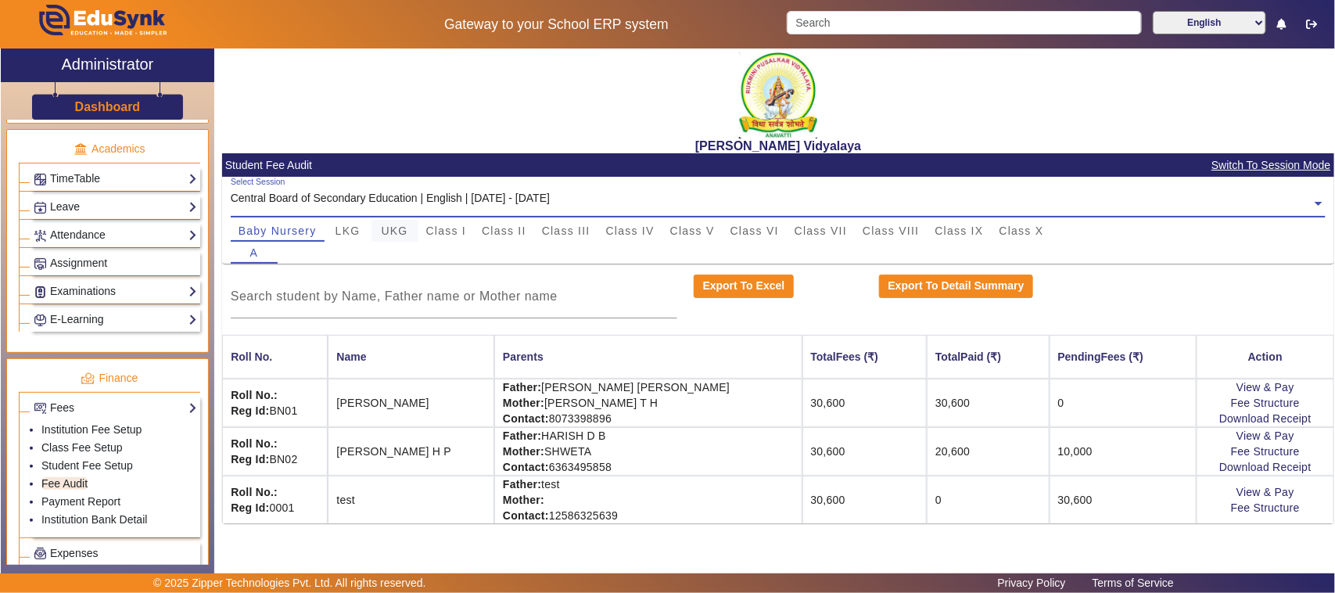
click at [407, 228] on span "UKG" at bounding box center [395, 230] width 27 height 11
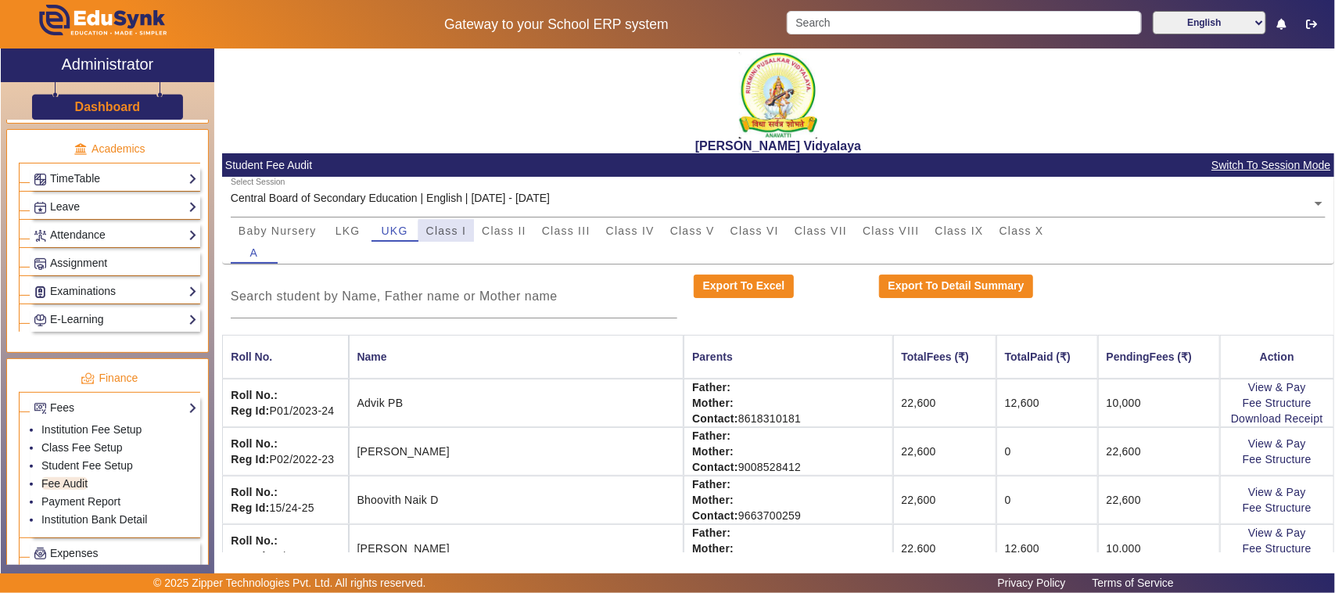
click at [456, 235] on span "Class I" at bounding box center [446, 230] width 41 height 11
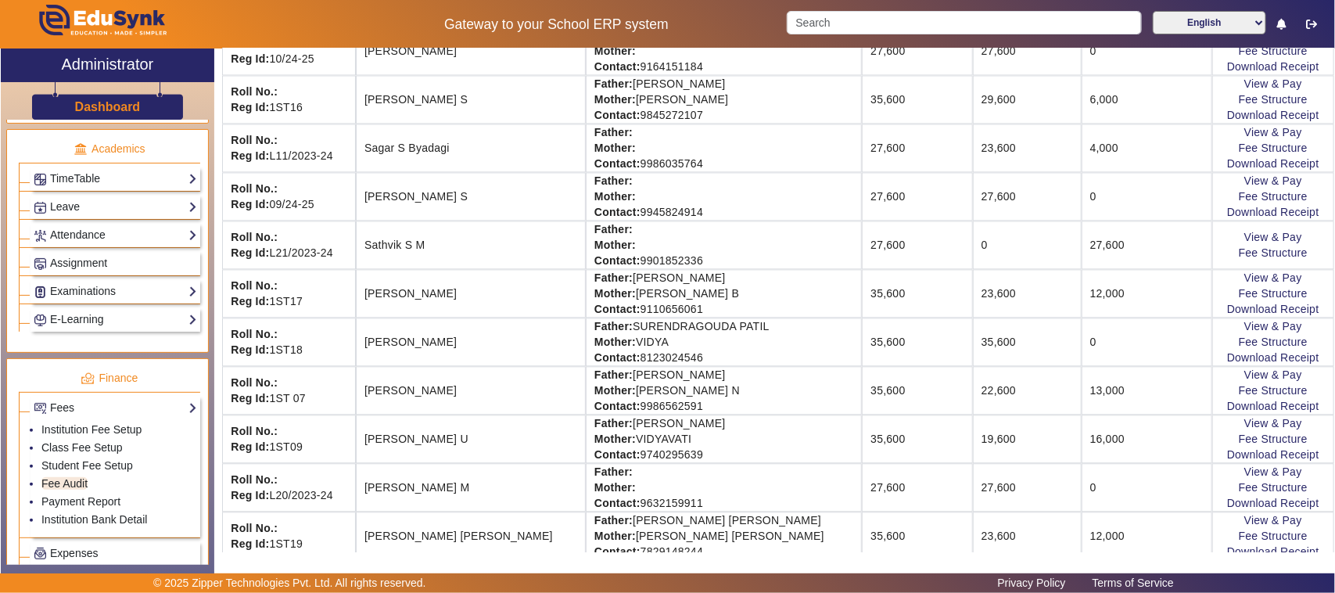
scroll to position [1545, 0]
